Goal: Task Accomplishment & Management: Manage account settings

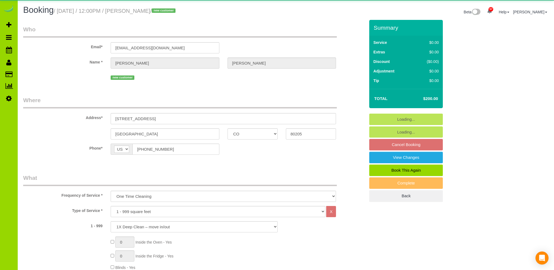
select select "CO"
select select "spot1"
select select "number:69"
select select "number:2"
select select "number:11"
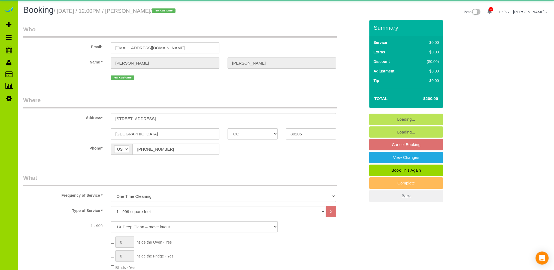
select select "object:1246"
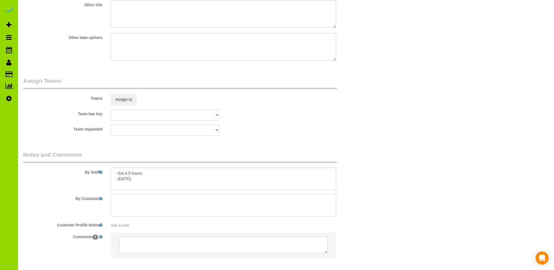
scroll to position [735, 0]
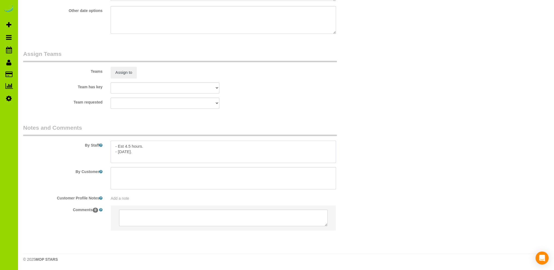
click at [131, 144] on textarea at bounding box center [223, 152] width 225 height 22
click at [138, 152] on textarea at bounding box center [223, 152] width 225 height 22
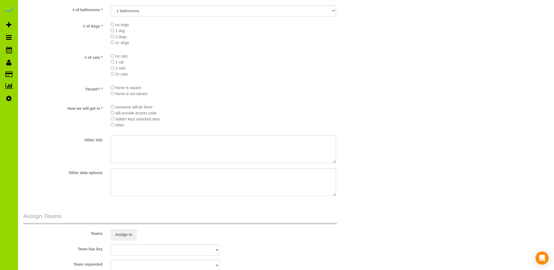
scroll to position [408, 0]
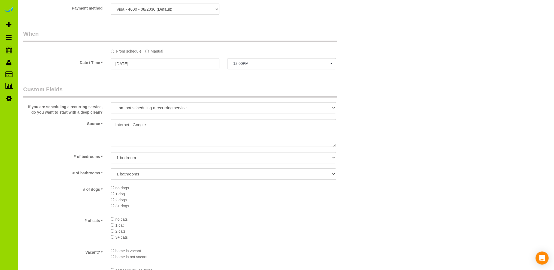
type textarea "- Est 4 hours. Thank you."
click at [333, 107] on select "Yes, I may want a deep clean to start my recurring service, please let me know …" at bounding box center [223, 107] width 225 height 11
select select
click at [111, 102] on select "Yes, I may want a deep clean to start my recurring service, please let me know …" at bounding box center [223, 107] width 225 height 11
click at [396, 173] on div "Who Email* [EMAIL_ADDRESS][DOMAIN_NAME] Name * [GEOGRAPHIC_DATA][PERSON_NAME] n…" at bounding box center [286, 94] width 526 height 965
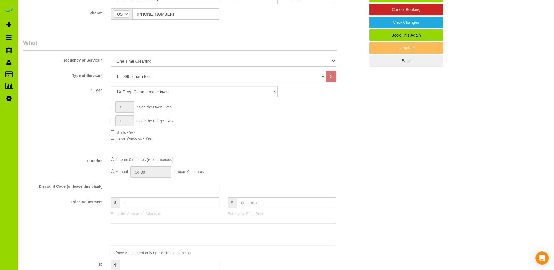
scroll to position [81, 0]
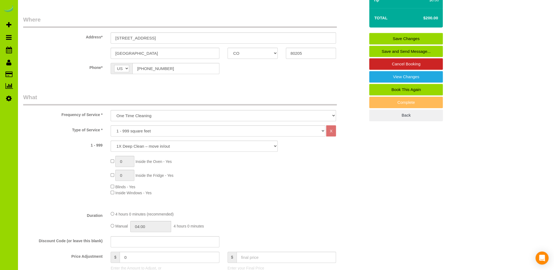
click at [402, 37] on link "Save Changes" at bounding box center [406, 38] width 74 height 11
